Goal: Navigation & Orientation: Go to known website

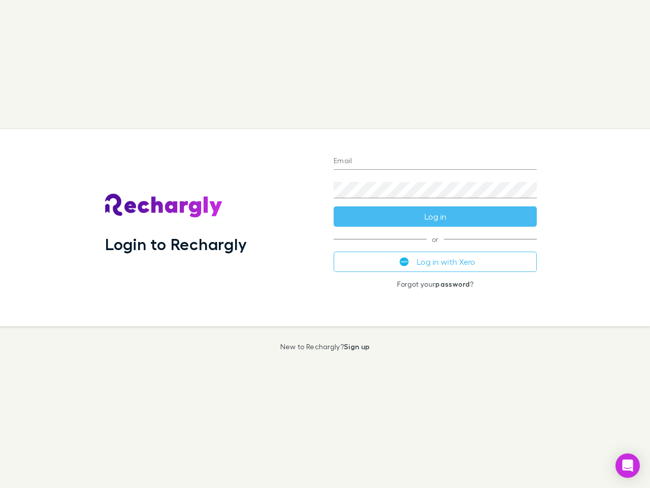
click at [325, 244] on div "Login to Rechargly" at bounding box center [211, 227] width 229 height 197
click at [435, 162] on input "Email" at bounding box center [435, 161] width 203 height 16
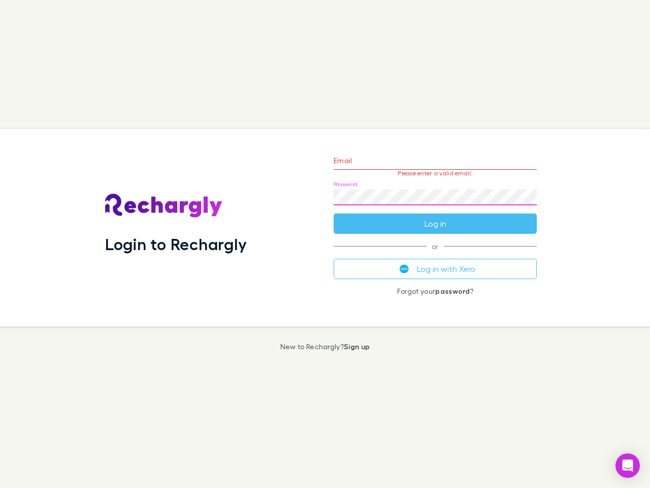
click at [435, 216] on form "Email Please enter a valid email. Password Log in" at bounding box center [435, 189] width 203 height 88
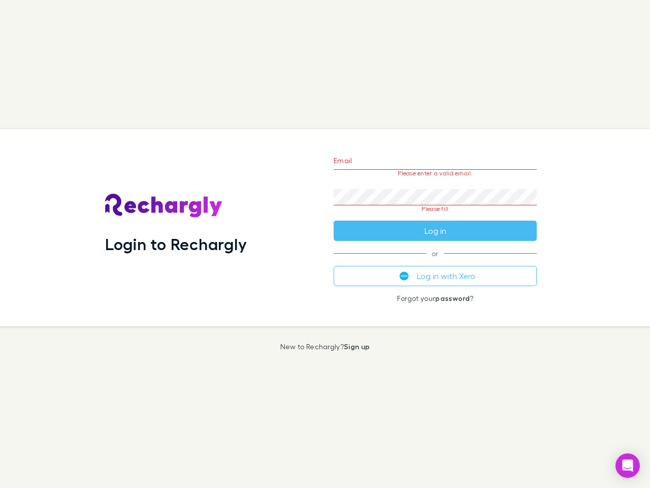
click at [435, 262] on div "Email Please enter a valid email. Password Please fill Log in or Log in with Xe…" at bounding box center [435, 227] width 219 height 197
click at [628, 465] on icon "Open Intercom Messenger" at bounding box center [628, 465] width 11 height 12
